Goal: Register for event/course

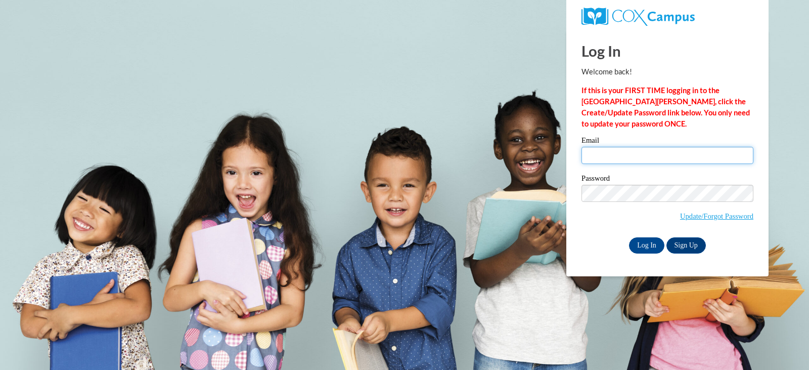
click at [622, 153] on input "Email" at bounding box center [668, 155] width 172 height 17
type input "[EMAIL_ADDRESS][DOMAIN_NAME]"
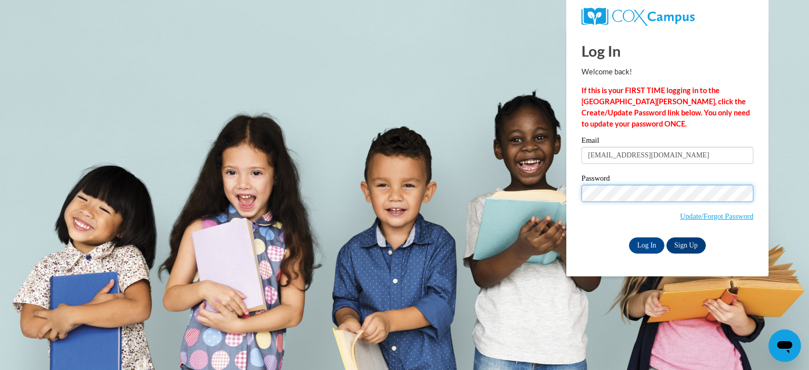
click at [629, 237] on input "Log In" at bounding box center [646, 245] width 35 height 16
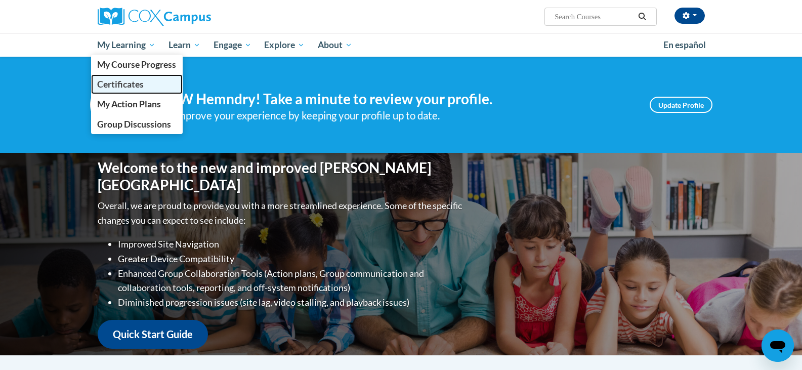
click at [120, 88] on span "Certificates" at bounding box center [120, 84] width 47 height 11
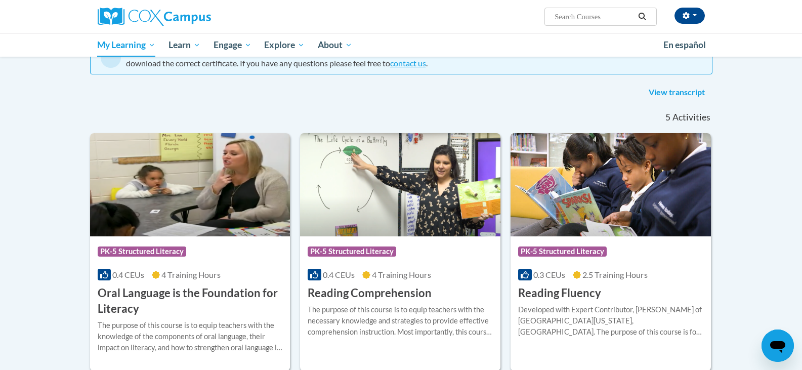
scroll to position [110, 0]
click at [592, 20] on input "Search..." at bounding box center [593, 17] width 81 height 12
type input "early literacy"
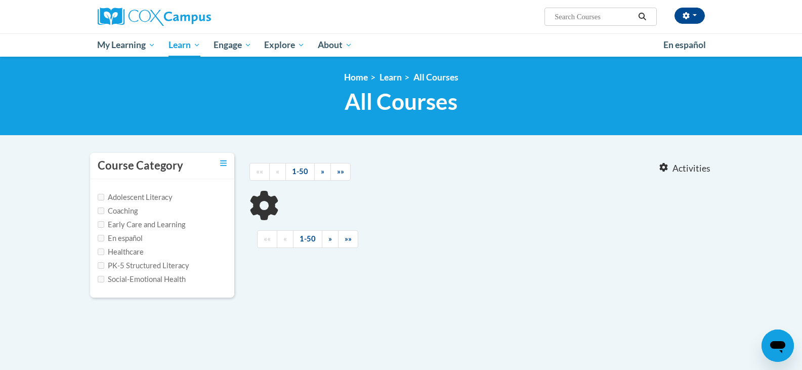
type input "early literacy"
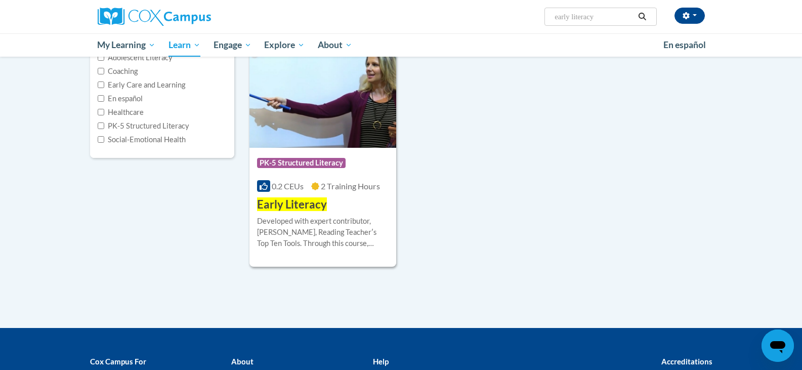
scroll to position [140, 0]
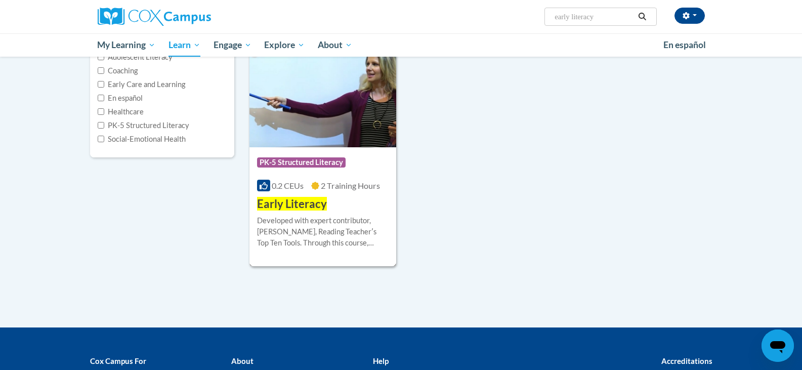
click at [326, 176] on div "Course Category: PK-5 Structured Literacy 0.2 CEUs 2 Training Hours COURSE Earl…" at bounding box center [322, 179] width 147 height 65
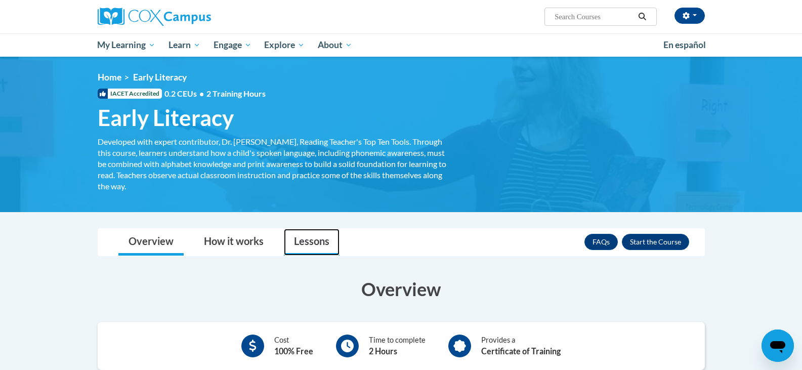
click at [311, 246] on link "Lessons" at bounding box center [312, 242] width 56 height 27
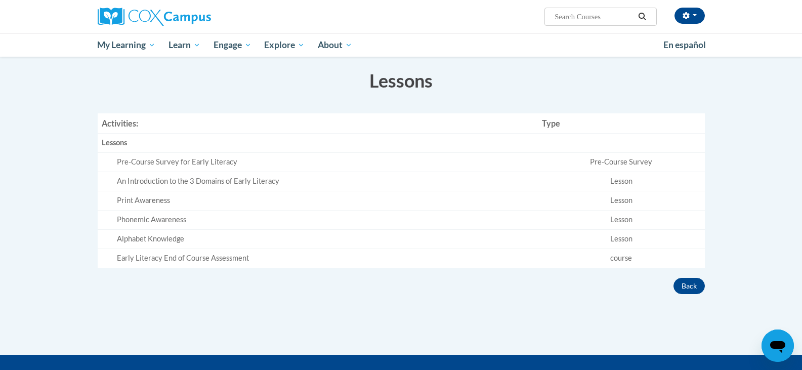
scroll to position [209, 0]
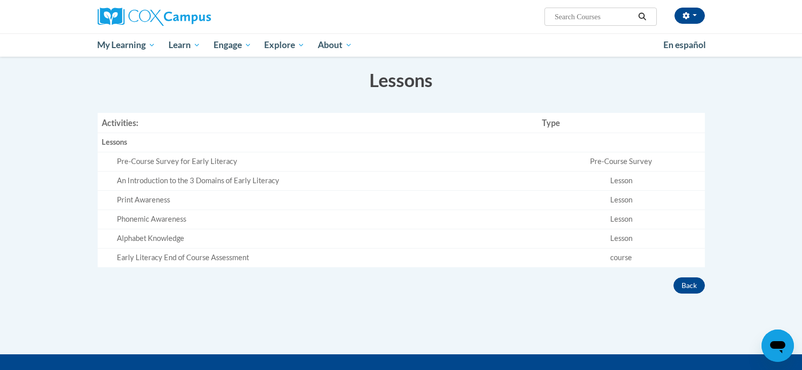
click at [223, 161] on div "Pre-Course Survey for Early Literacy" at bounding box center [325, 161] width 417 height 11
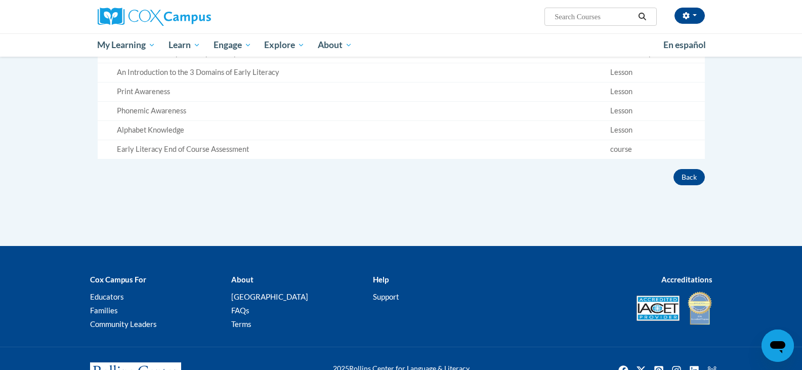
scroll to position [0, 0]
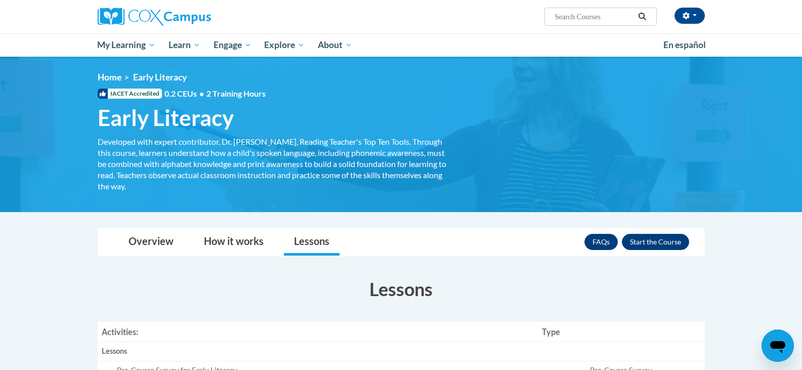
click at [154, 80] on span "Early Literacy" at bounding box center [160, 77] width 54 height 11
click at [654, 244] on button "Enroll" at bounding box center [655, 242] width 67 height 16
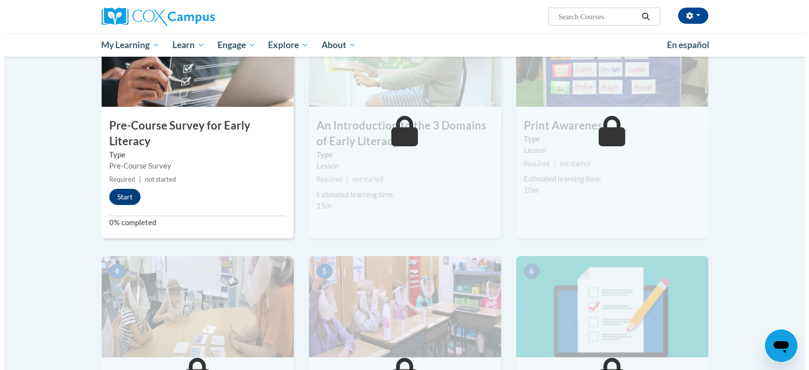
scroll to position [259, 0]
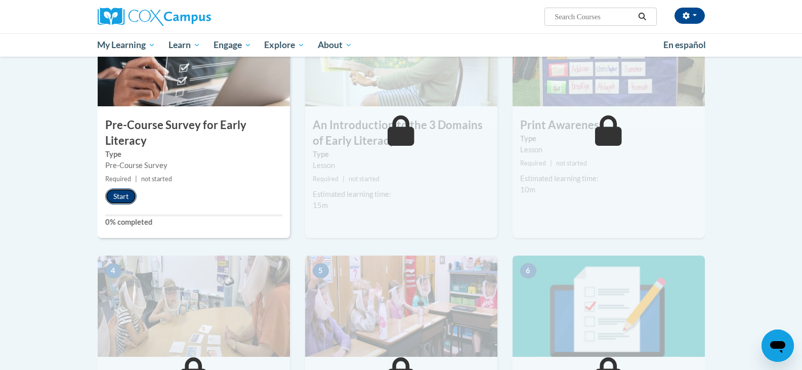
click at [126, 203] on button "Start" at bounding box center [120, 196] width 31 height 16
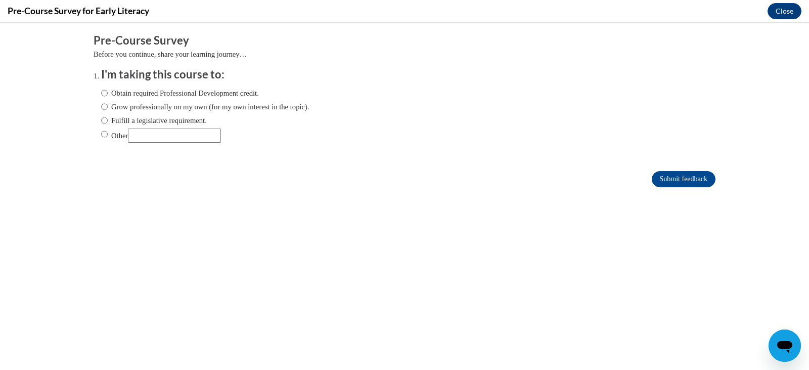
scroll to position [0, 0]
click at [101, 92] on input "Obtain required Professional Development credit." at bounding box center [104, 92] width 7 height 11
radio input "true"
click at [677, 175] on input "Submit feedback" at bounding box center [684, 179] width 64 height 16
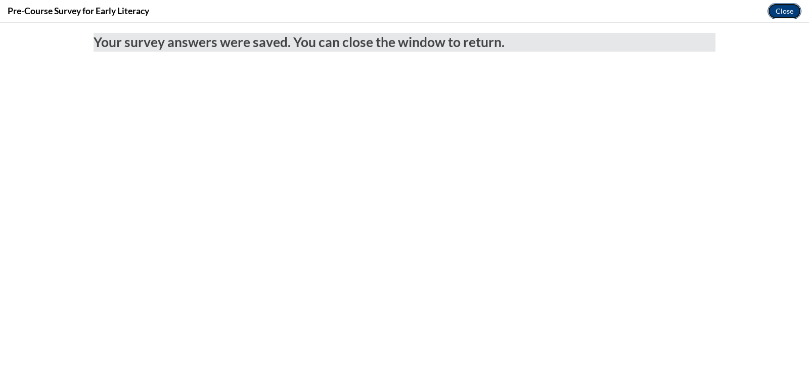
click at [787, 10] on button "Close" at bounding box center [785, 11] width 34 height 16
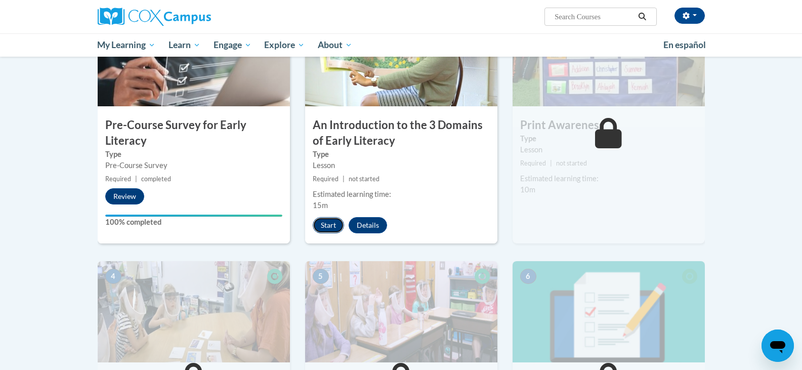
click at [331, 227] on button "Start" at bounding box center [328, 225] width 31 height 16
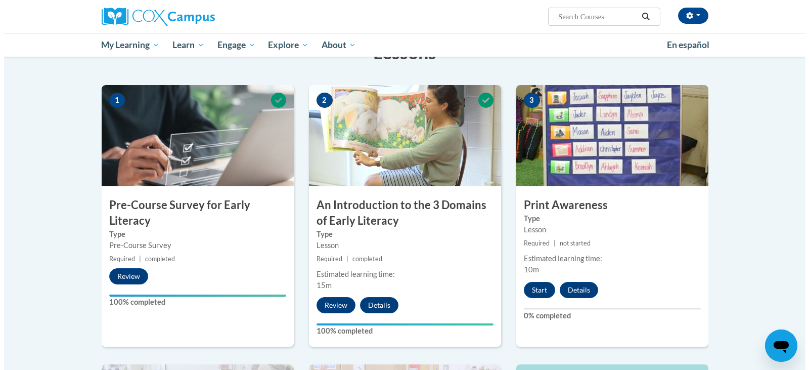
scroll to position [180, 0]
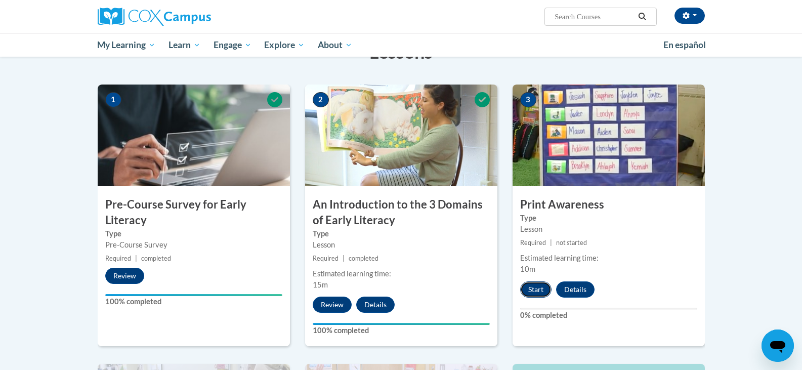
click at [528, 288] on button "Start" at bounding box center [535, 289] width 31 height 16
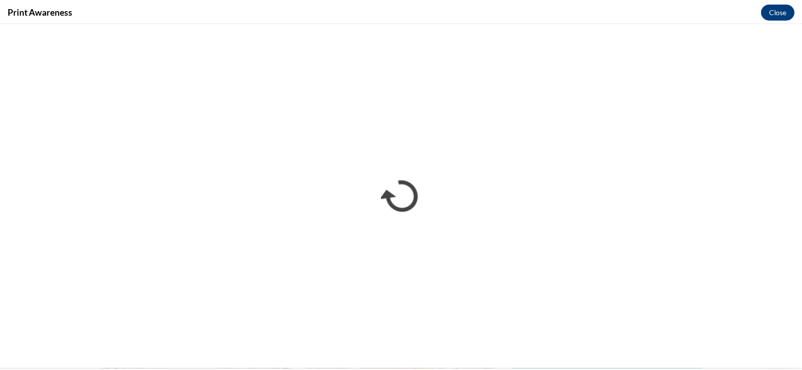
scroll to position [0, 0]
click at [788, 18] on button "Close" at bounding box center [785, 11] width 34 height 16
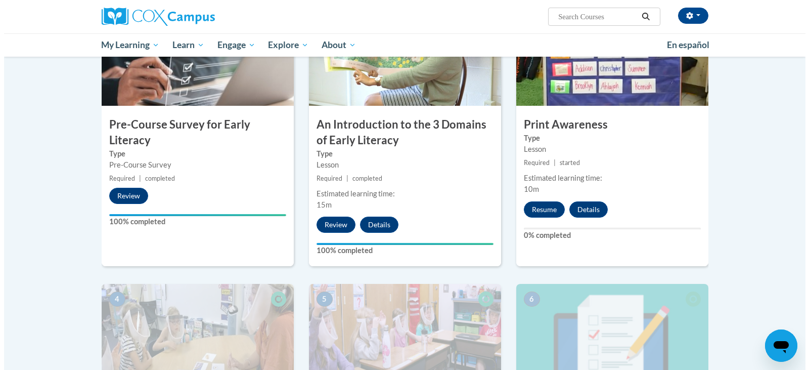
scroll to position [261, 0]
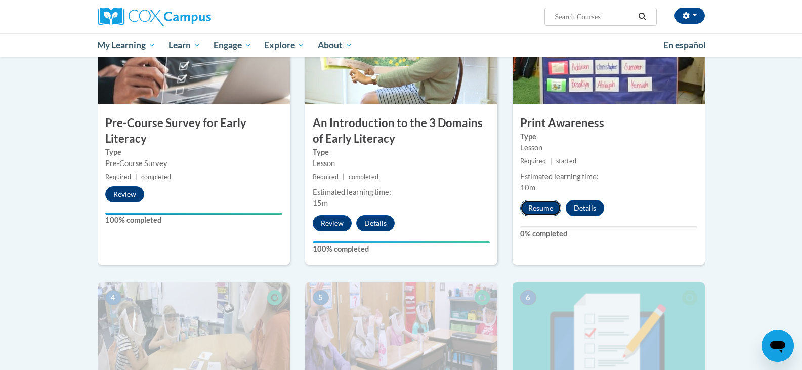
click at [547, 205] on button "Resume" at bounding box center [540, 208] width 41 height 16
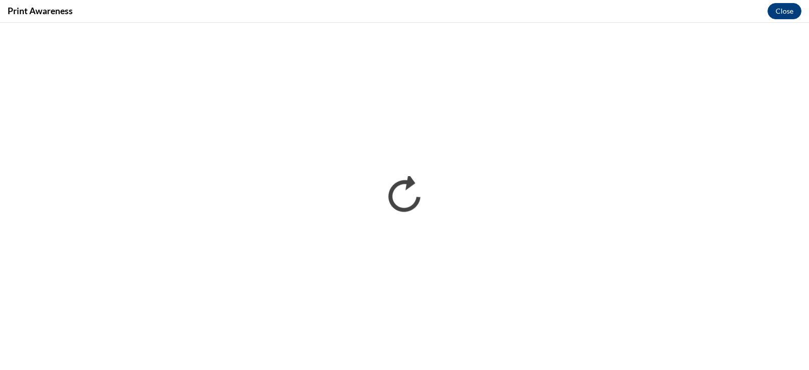
scroll to position [0, 0]
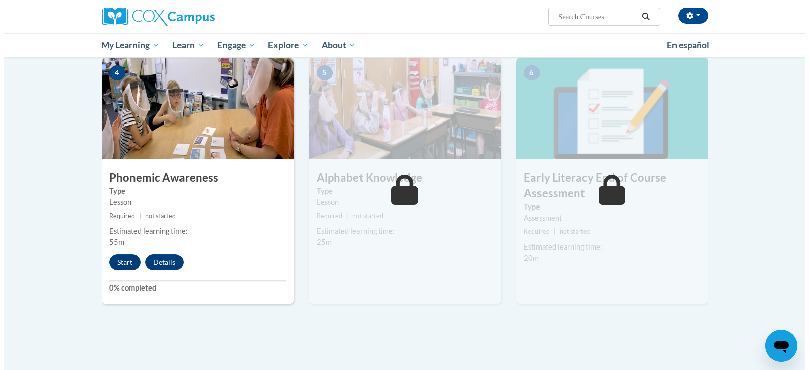
scroll to position [473, 0]
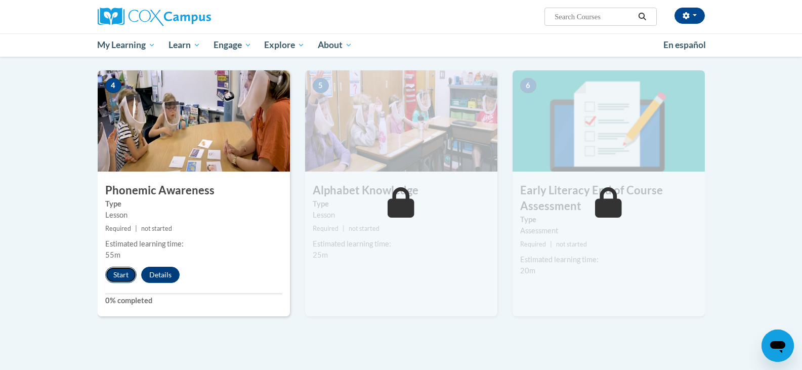
click at [119, 274] on button "Start" at bounding box center [120, 275] width 31 height 16
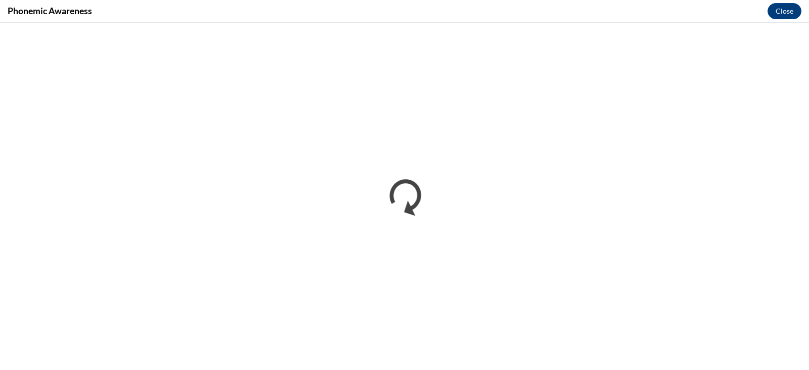
scroll to position [0, 0]
click at [789, 8] on button "Close" at bounding box center [785, 11] width 34 height 16
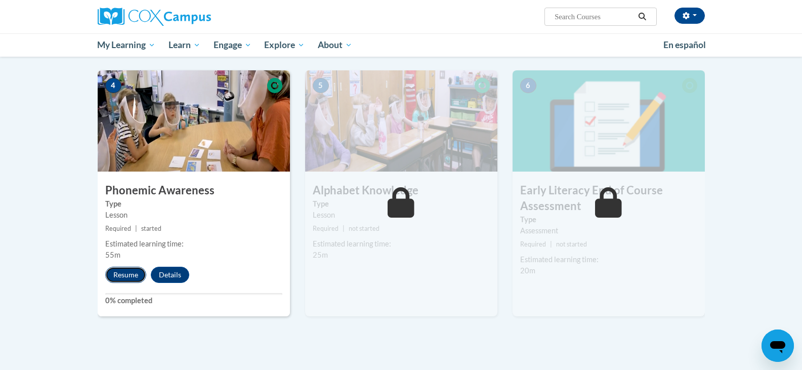
click at [125, 278] on button "Resume" at bounding box center [125, 275] width 41 height 16
